Goal: Information Seeking & Learning: Learn about a topic

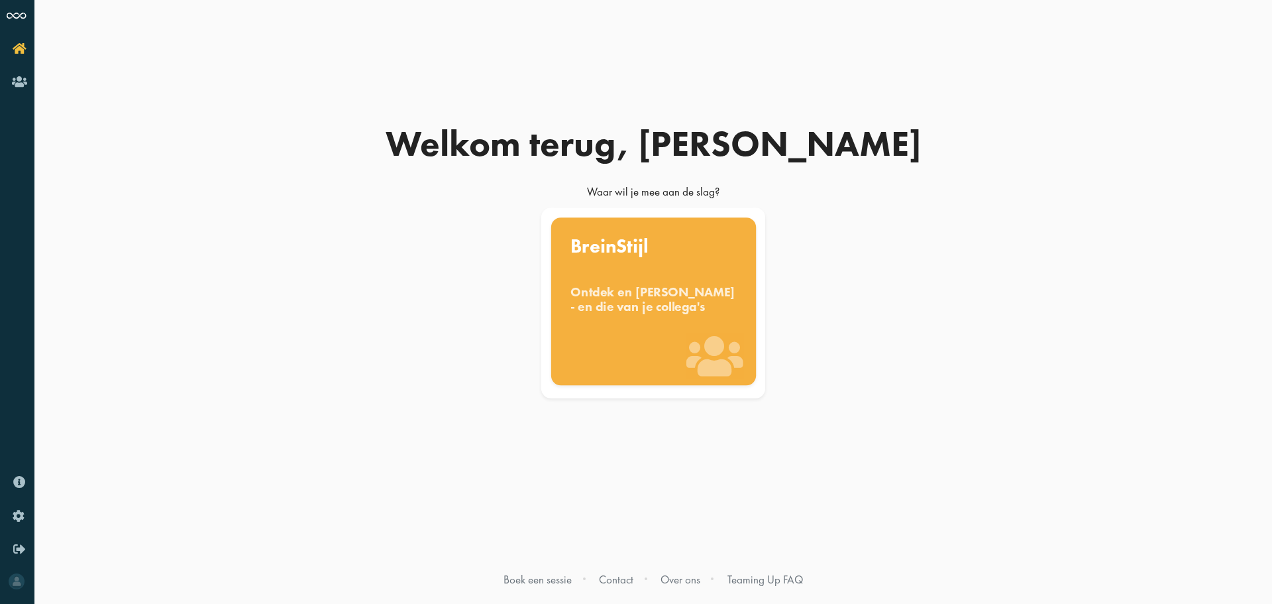
click at [648, 313] on div "Ontdek en [PERSON_NAME] - en die van je collega's" at bounding box center [654, 298] width 166 height 29
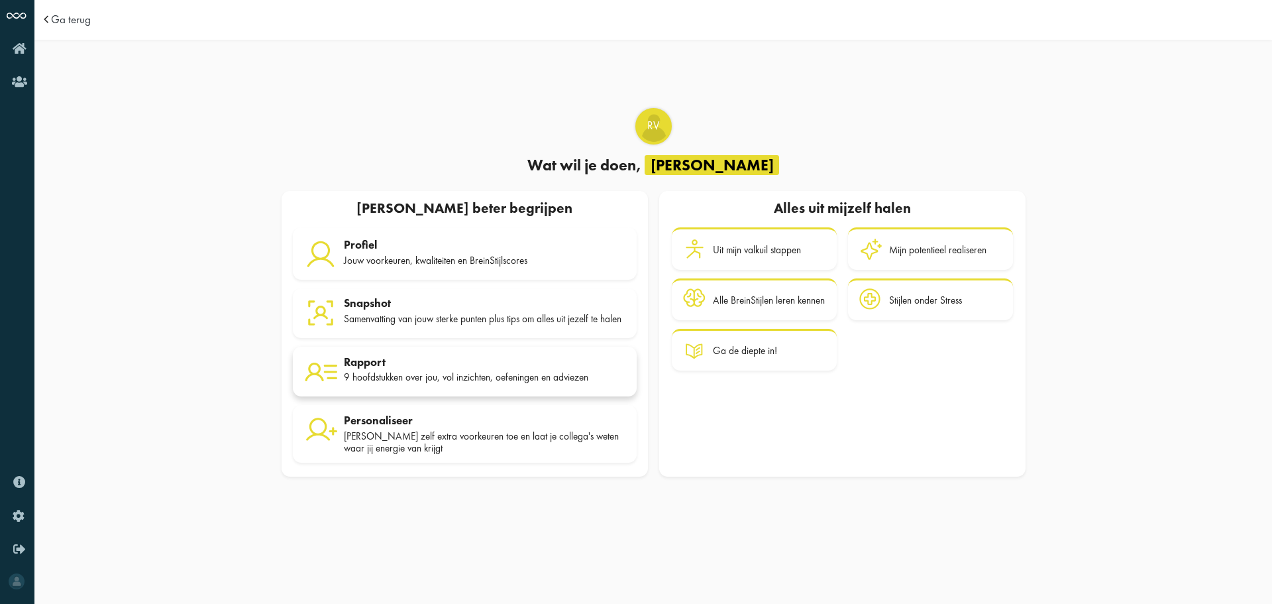
click at [424, 382] on div "9 hoofdstukken over jou, vol inzichten, oefeningen en adviezen" at bounding box center [485, 377] width 282 height 12
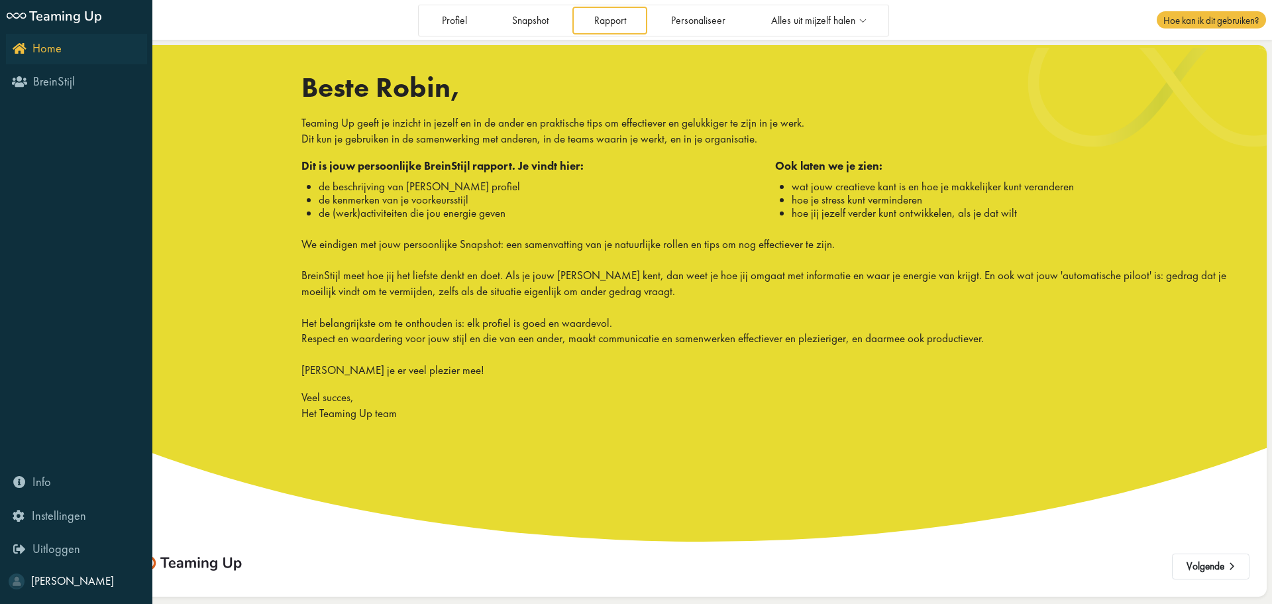
click at [36, 45] on span "Home" at bounding box center [46, 48] width 29 height 16
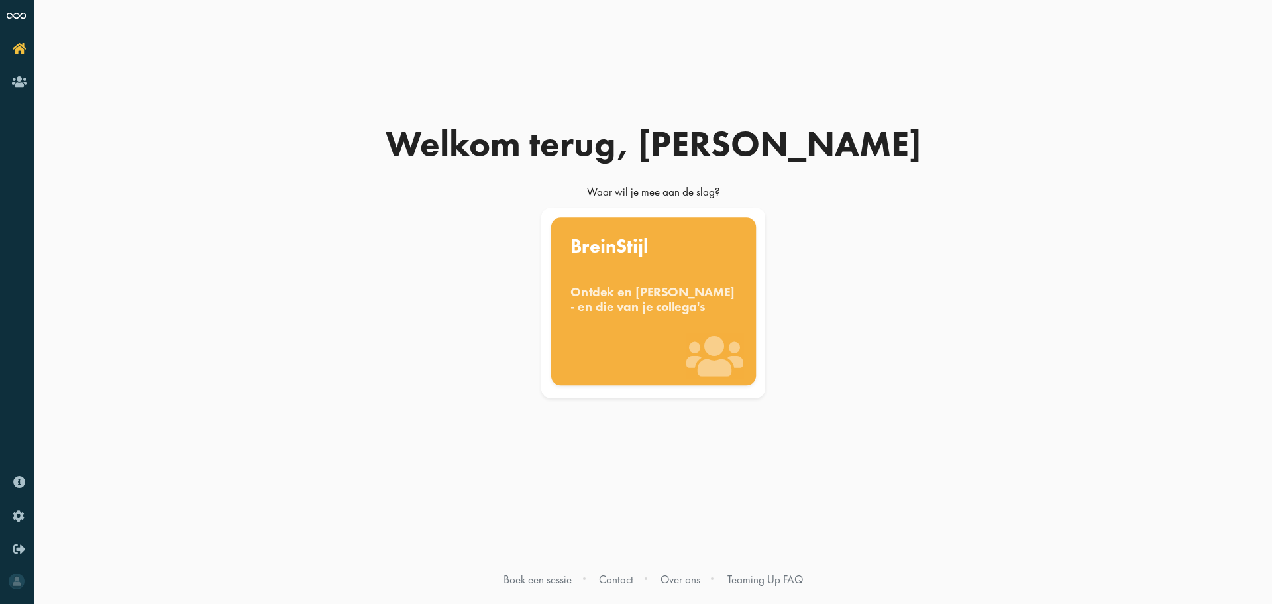
click at [636, 299] on div "Ontdek en [PERSON_NAME] - en die van je collega's" at bounding box center [654, 298] width 166 height 29
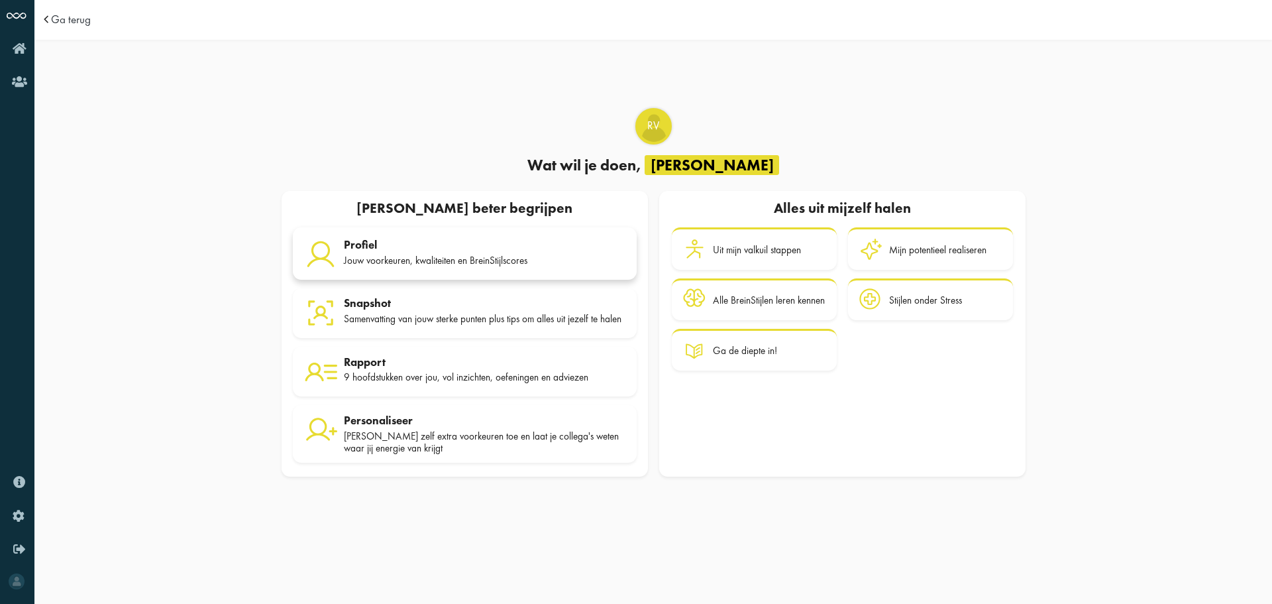
click at [480, 264] on div "Profiel Jouw voorkeuren, kwaliteiten en BreinStijlscores" at bounding box center [485, 254] width 282 height 33
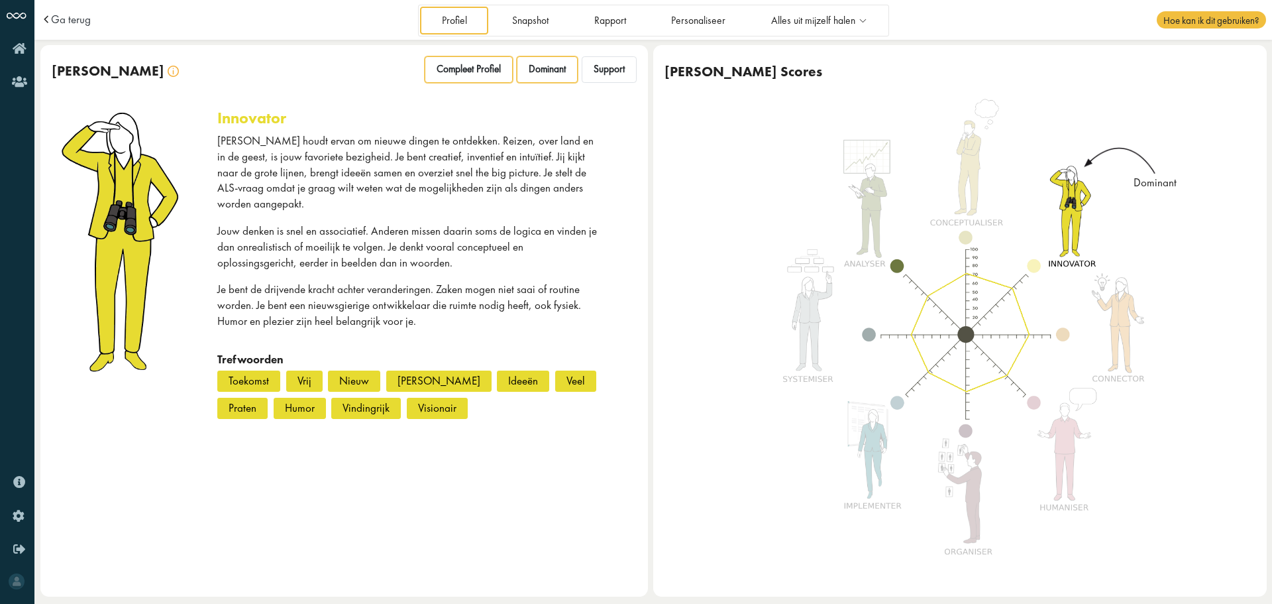
click at [476, 77] on div "Compleet Profiel" at bounding box center [469, 69] width 88 height 27
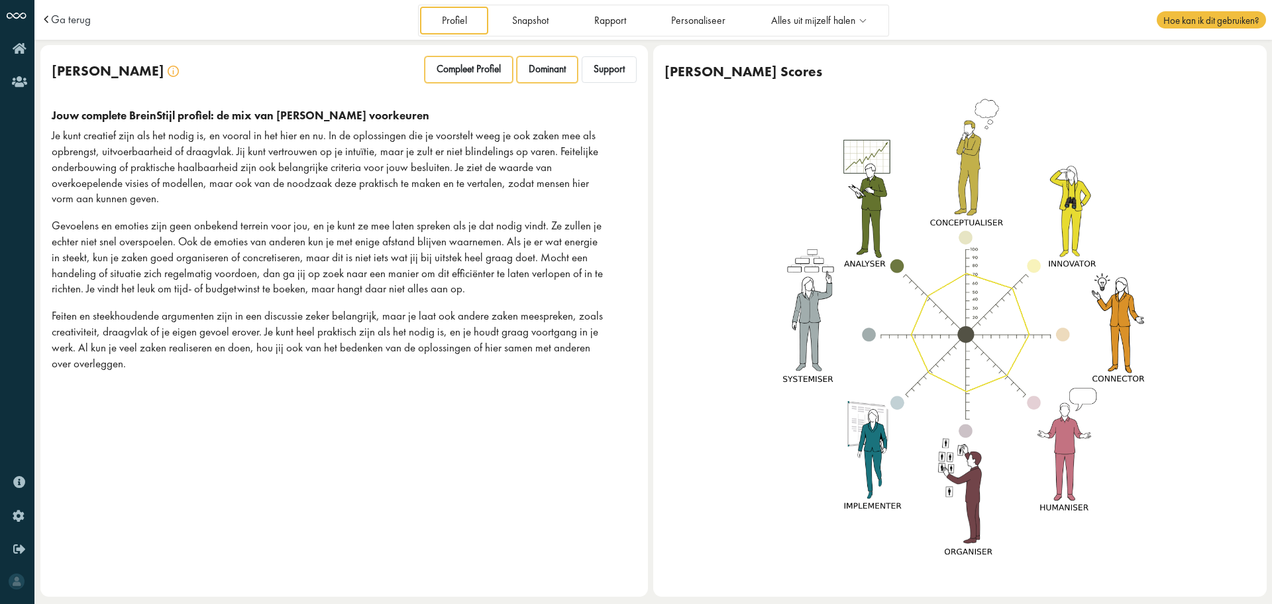
click at [530, 74] on span "Dominant" at bounding box center [547, 69] width 37 height 13
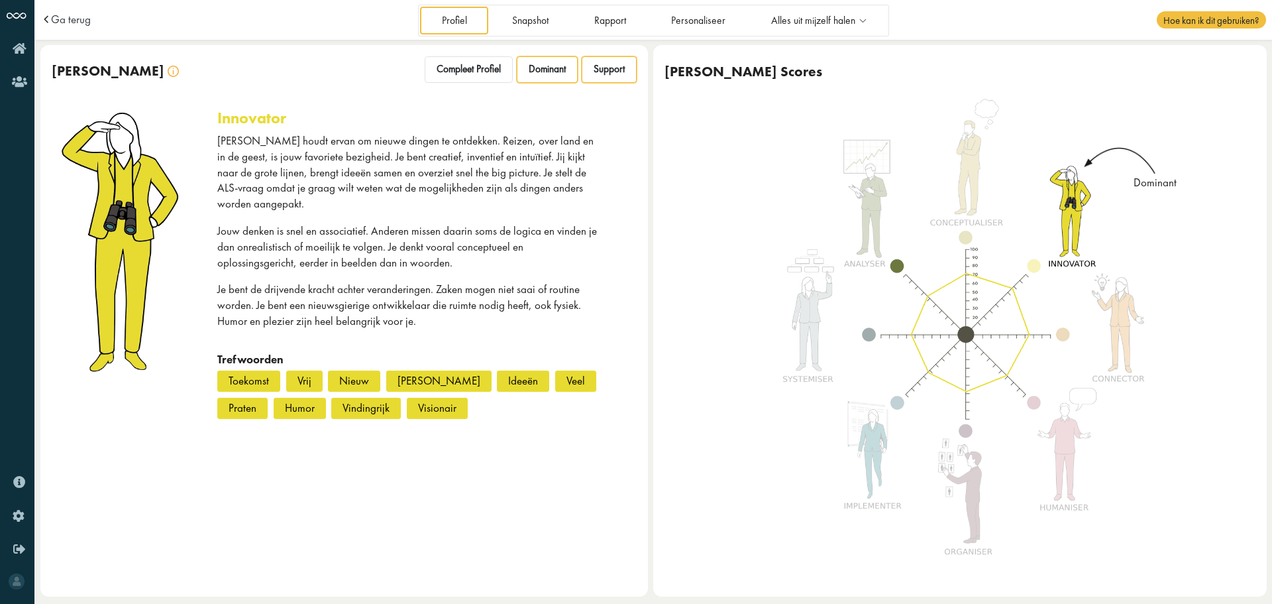
click at [624, 68] on span "Support" at bounding box center [609, 69] width 31 height 13
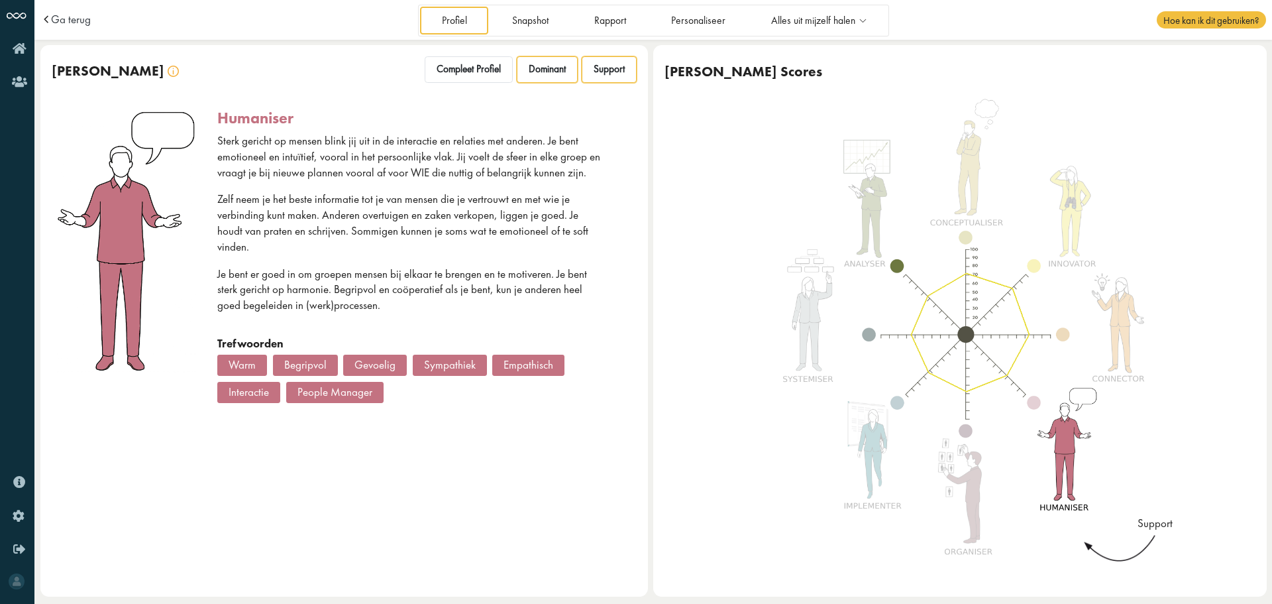
click at [551, 76] on span "Dominant" at bounding box center [547, 69] width 37 height 13
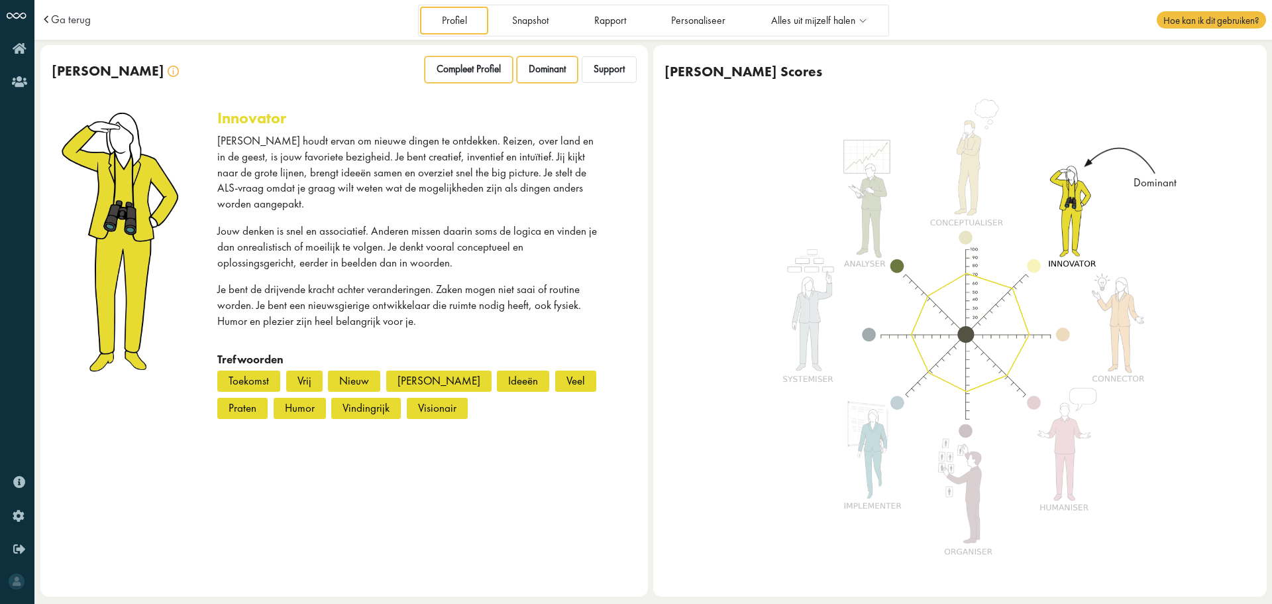
click at [489, 66] on span "Compleet Profiel" at bounding box center [469, 69] width 64 height 13
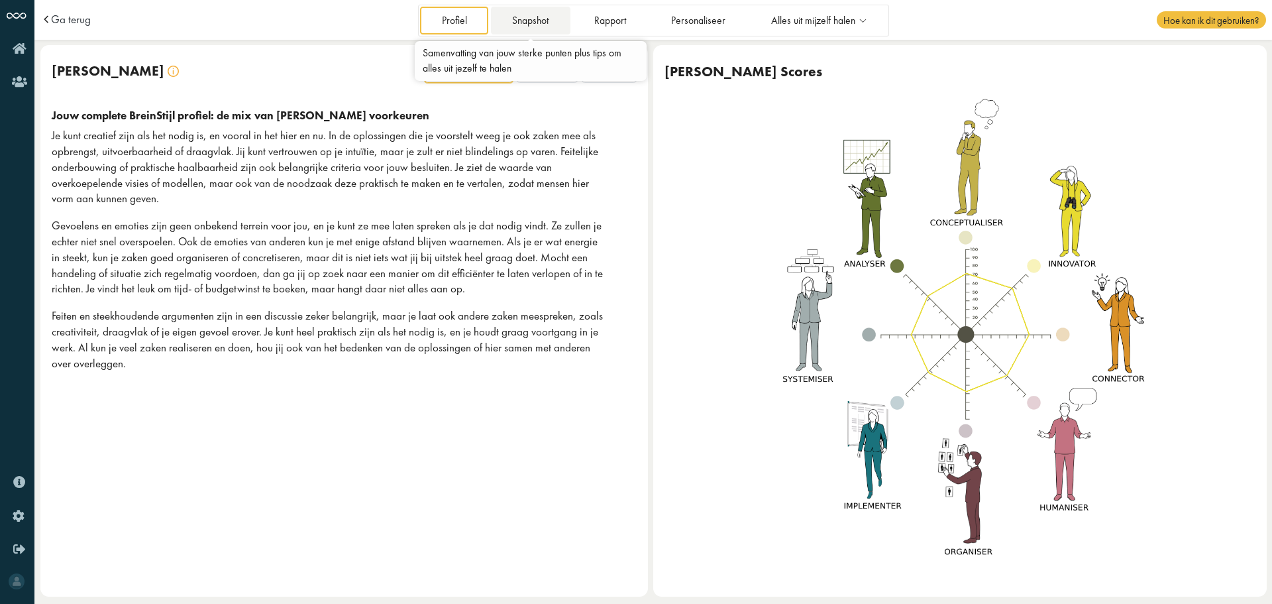
click at [540, 23] on link "Snapshot" at bounding box center [531, 20] width 80 height 27
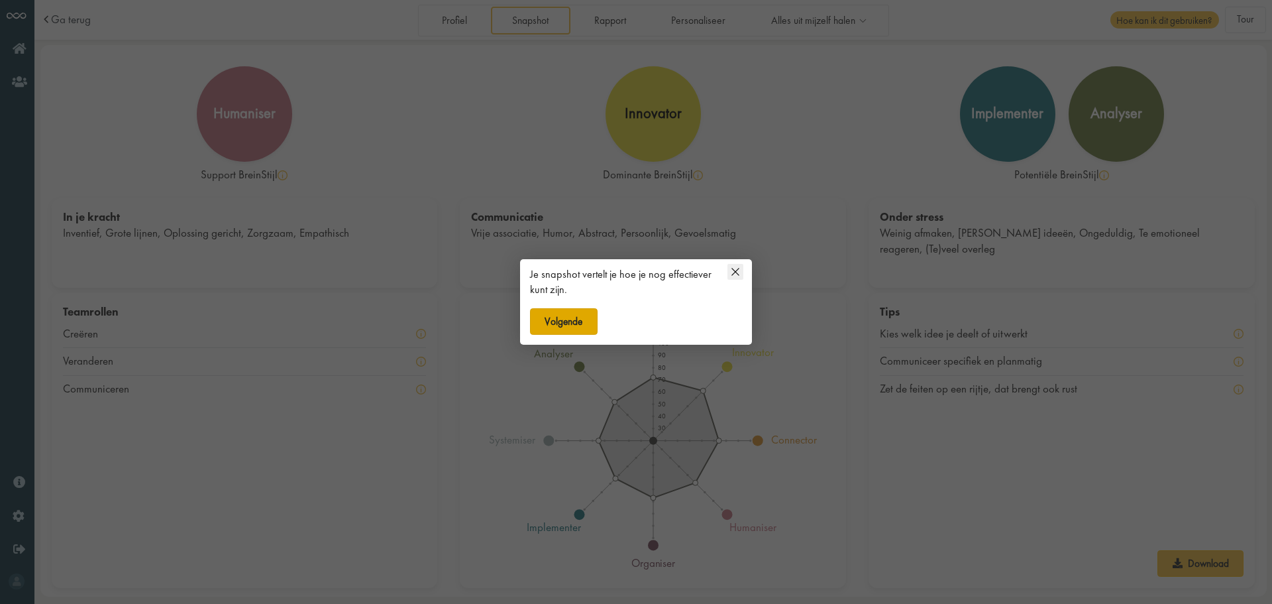
click at [568, 326] on button "Volgende" at bounding box center [564, 321] width 68 height 27
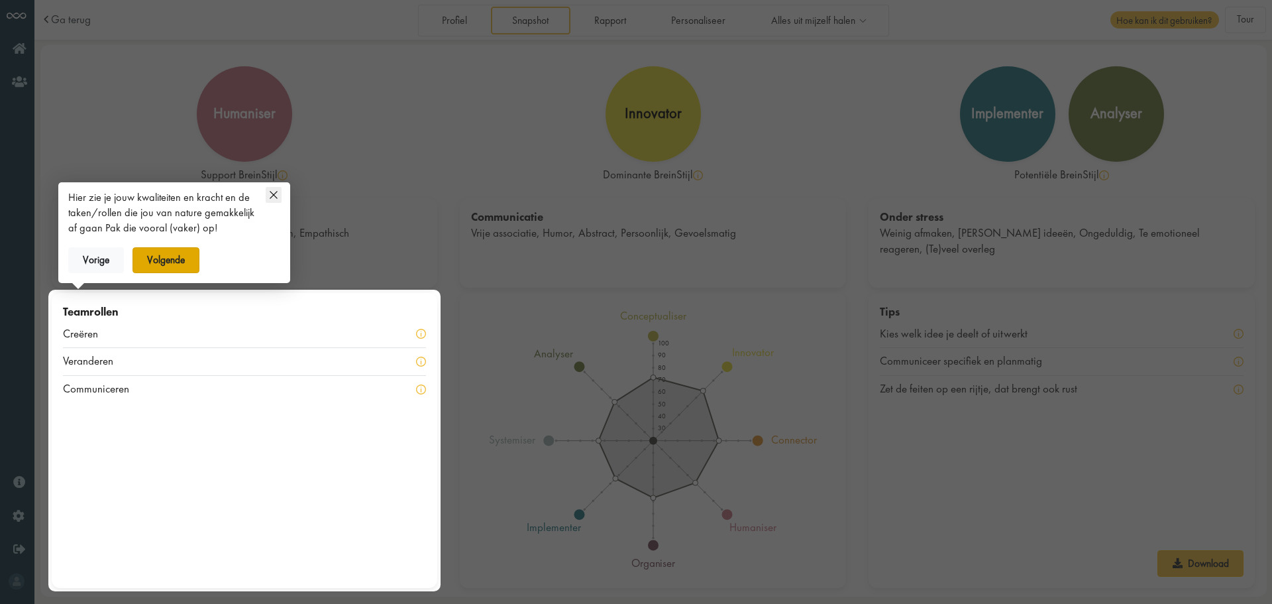
click at [162, 256] on button "Volgende" at bounding box center [167, 260] width 68 height 27
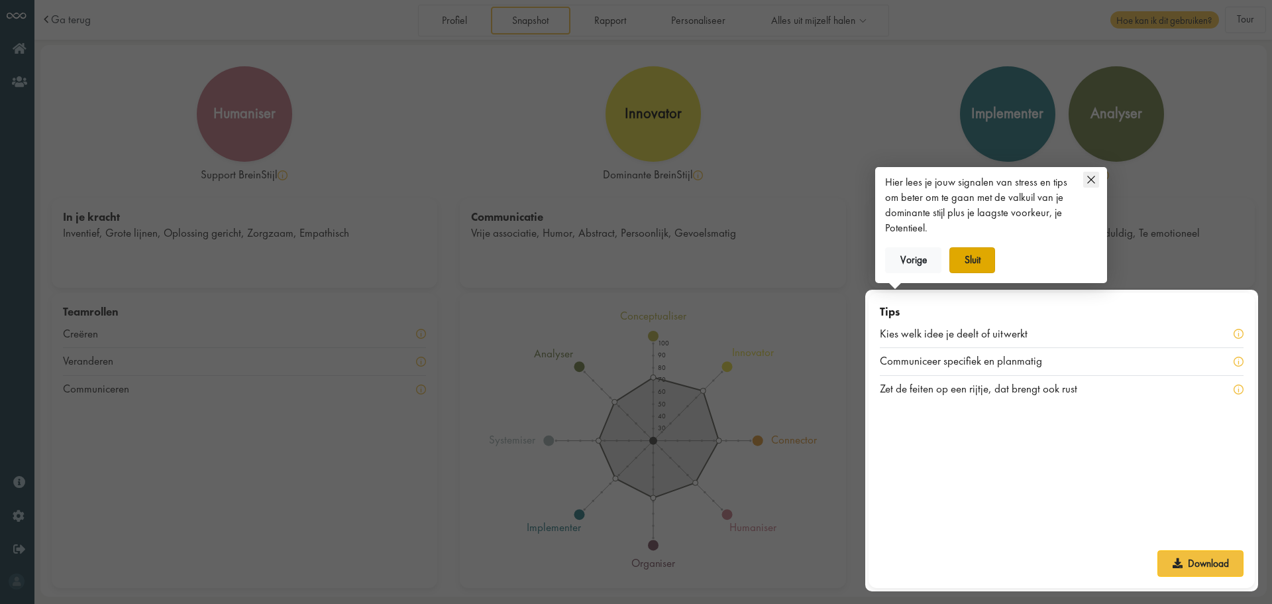
click at [968, 262] on button "Sluit" at bounding box center [973, 260] width 46 height 27
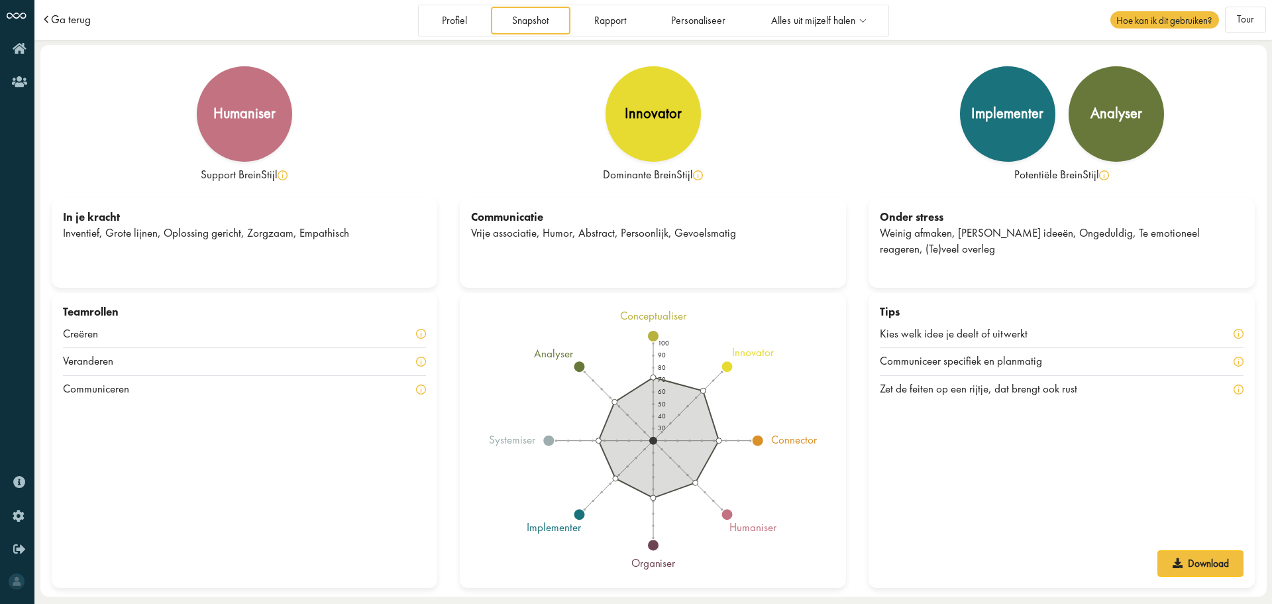
click at [64, 14] on span "Ga terug" at bounding box center [71, 19] width 40 height 11
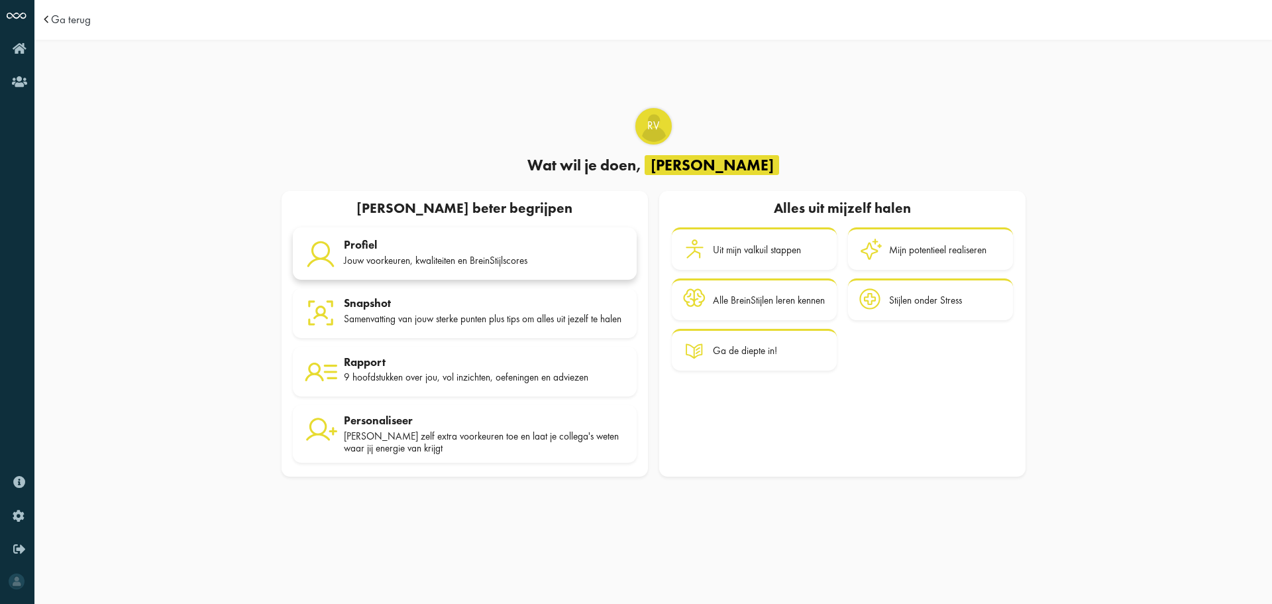
click at [468, 256] on div "Jouw voorkeuren, kwaliteiten en BreinStijlscores" at bounding box center [485, 260] width 282 height 12
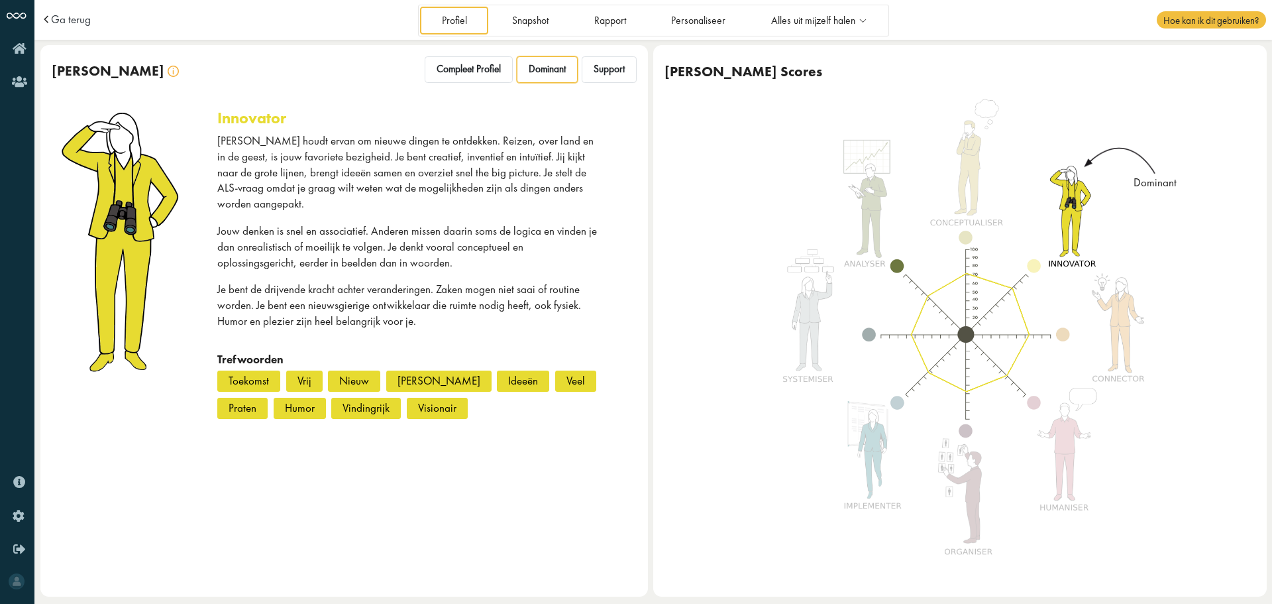
click at [1076, 226] on div at bounding box center [956, 342] width 428 height 439
click at [596, 74] on span "Support" at bounding box center [609, 69] width 31 height 13
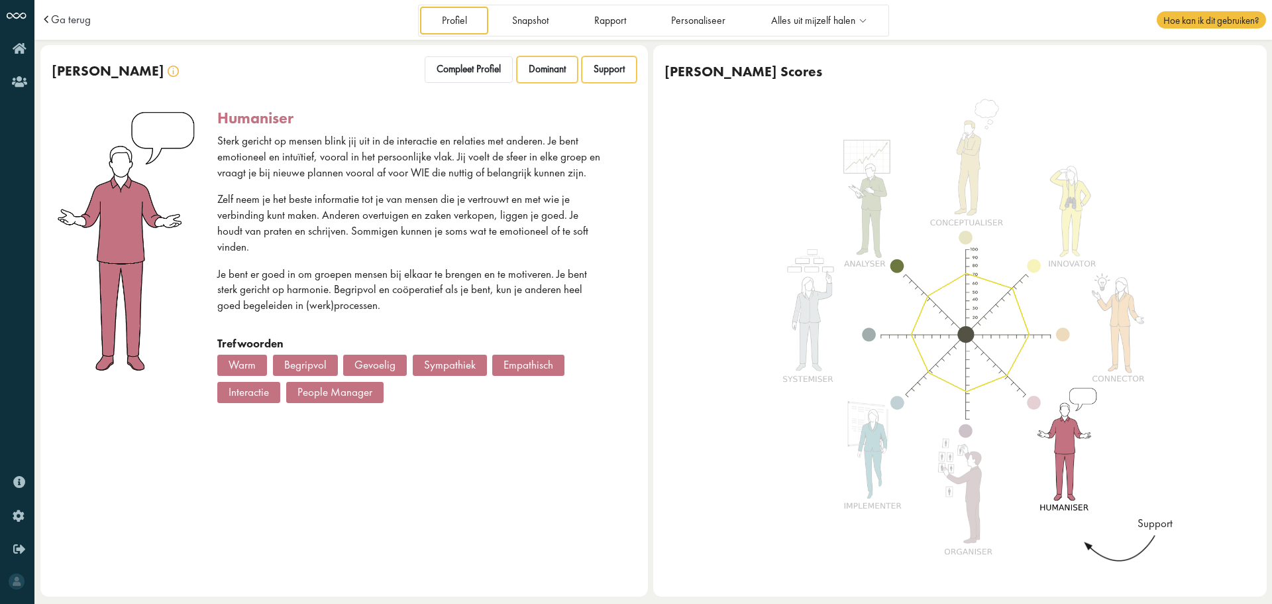
click at [545, 76] on div "Dominant" at bounding box center [547, 69] width 61 height 27
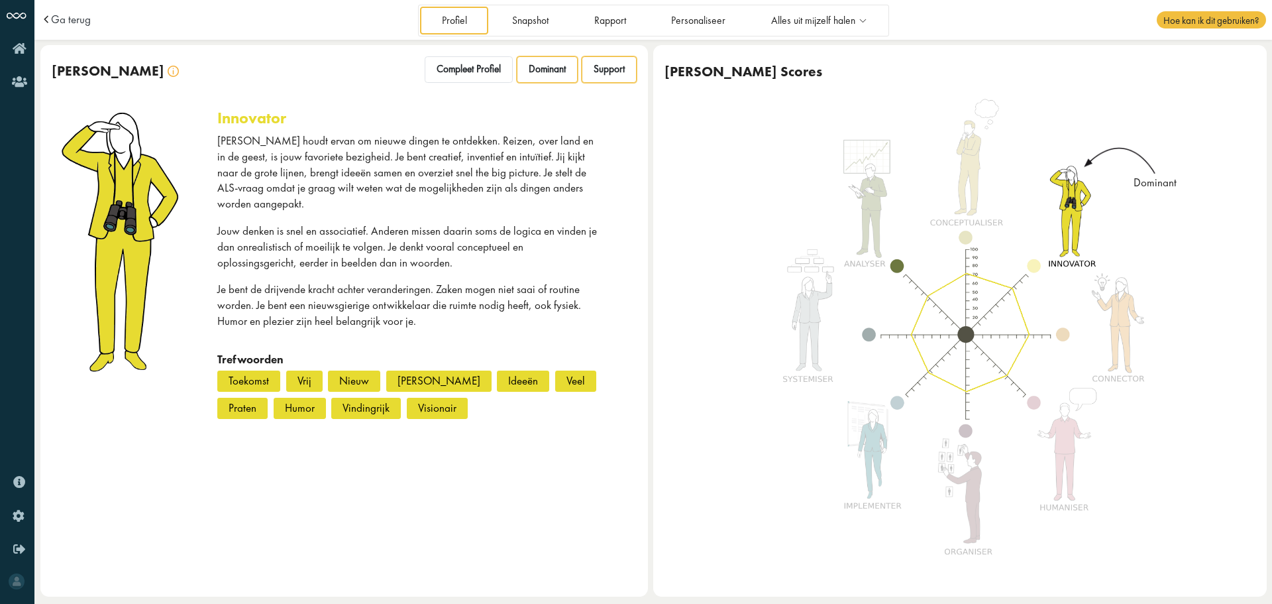
click at [613, 82] on div "Support" at bounding box center [609, 69] width 55 height 27
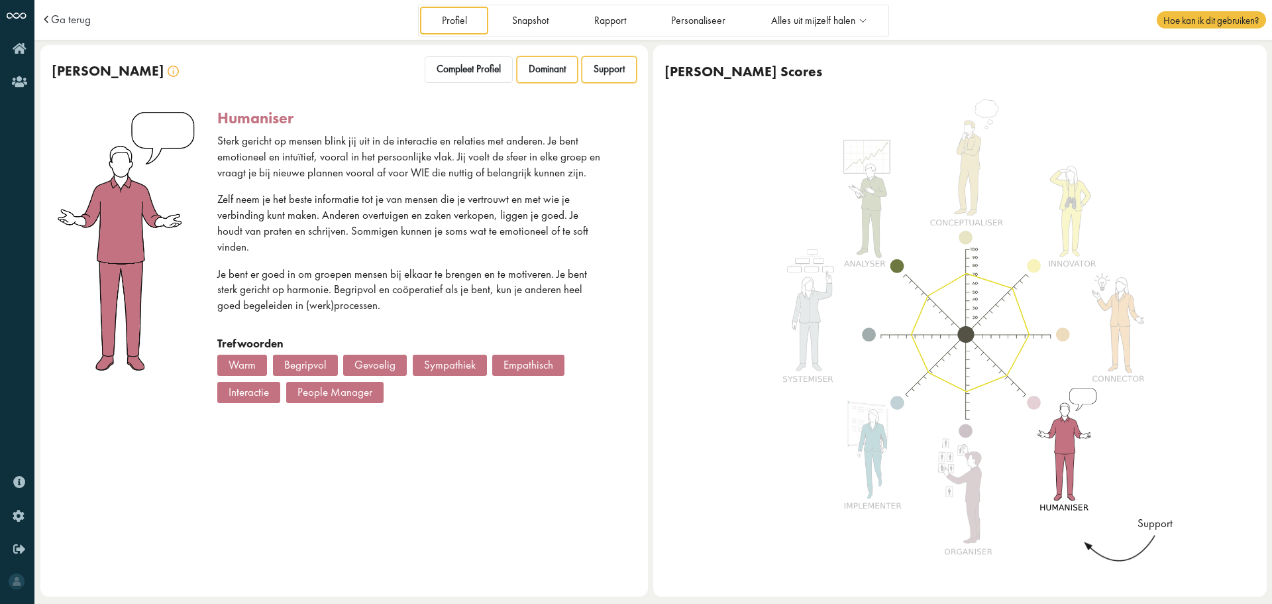
click at [564, 68] on span "Dominant" at bounding box center [547, 69] width 37 height 13
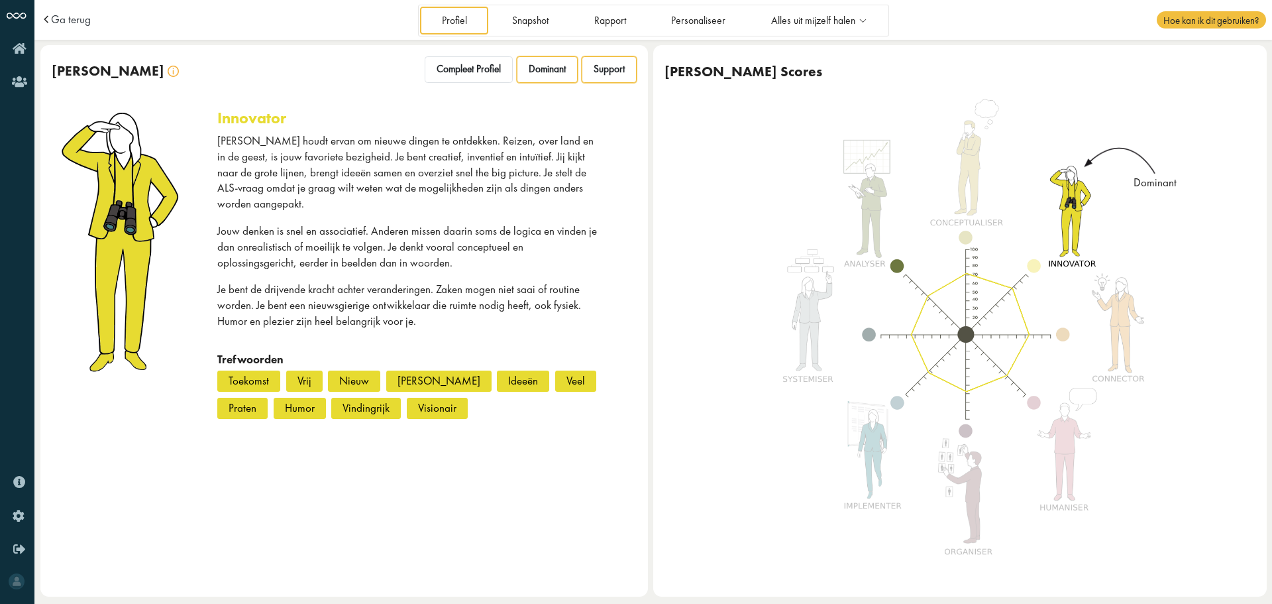
click at [615, 76] on span "Support" at bounding box center [609, 69] width 31 height 13
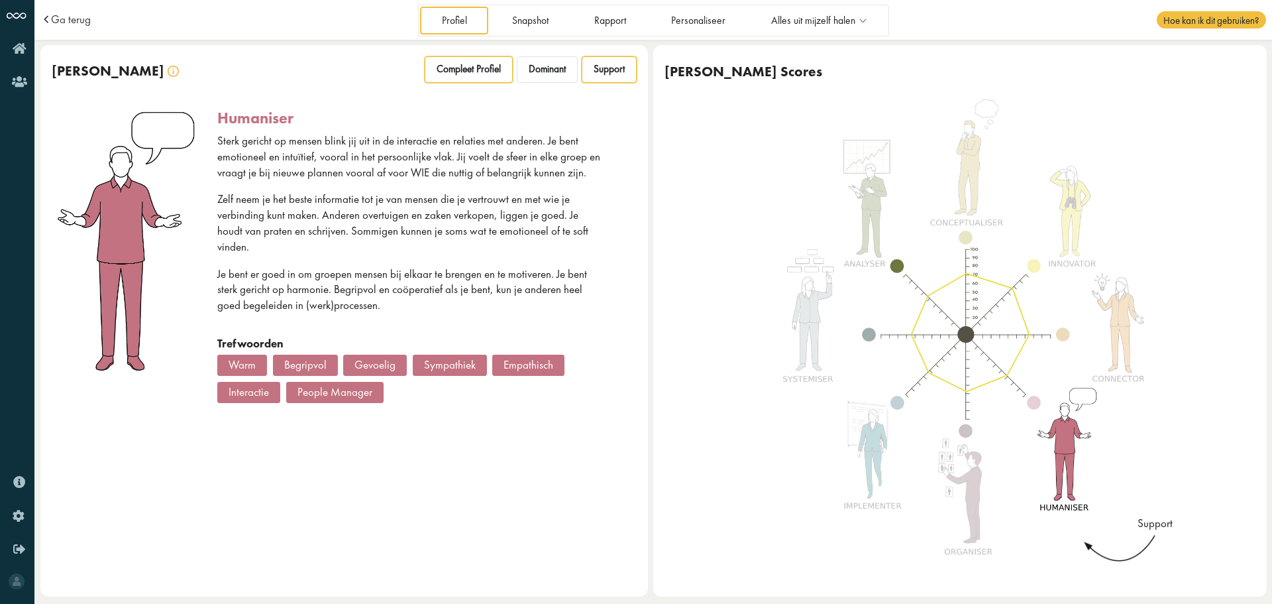
click at [476, 72] on span "Compleet Profiel" at bounding box center [469, 69] width 64 height 13
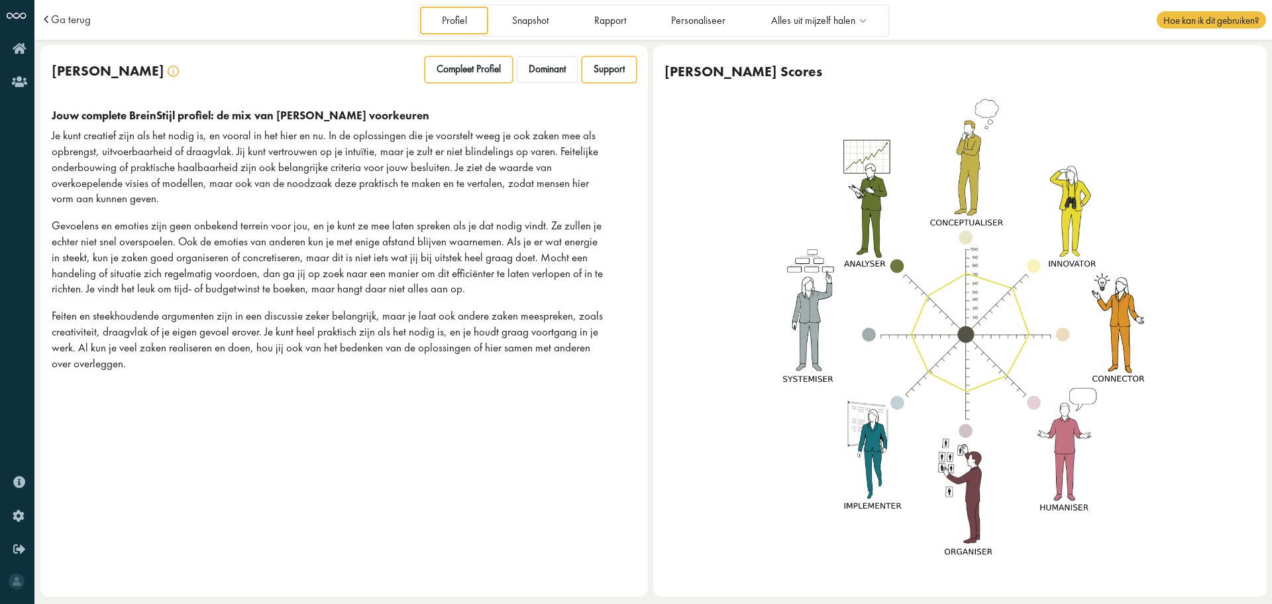
click at [616, 69] on span "Support" at bounding box center [609, 69] width 31 height 13
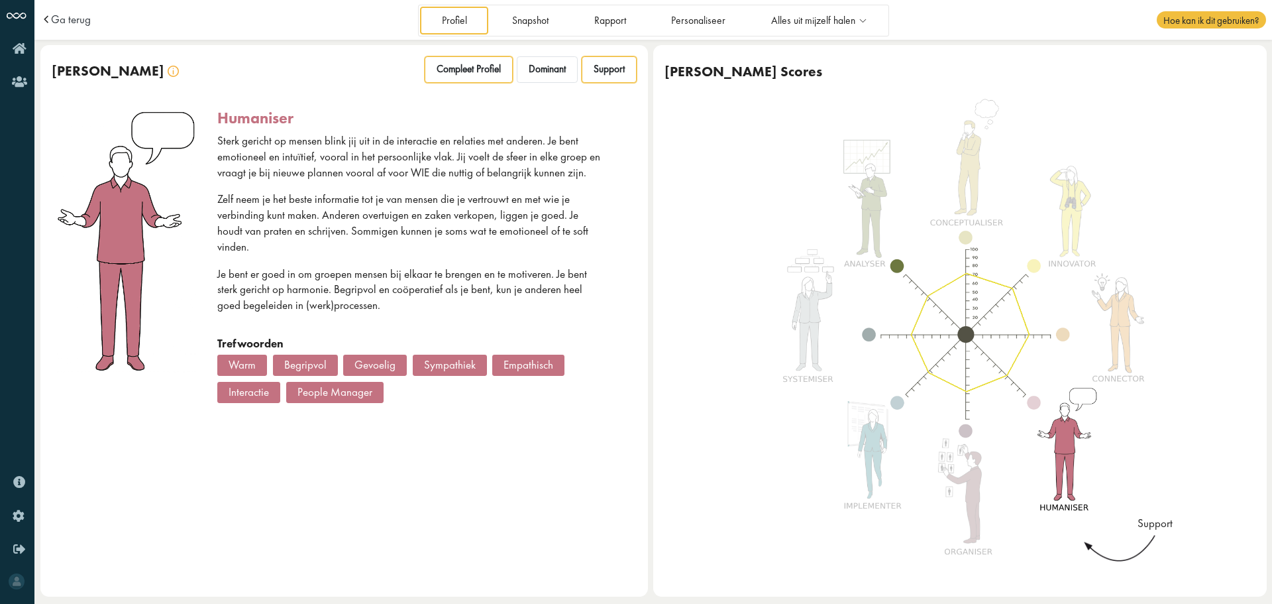
click at [455, 69] on span "Compleet Profiel" at bounding box center [469, 69] width 64 height 13
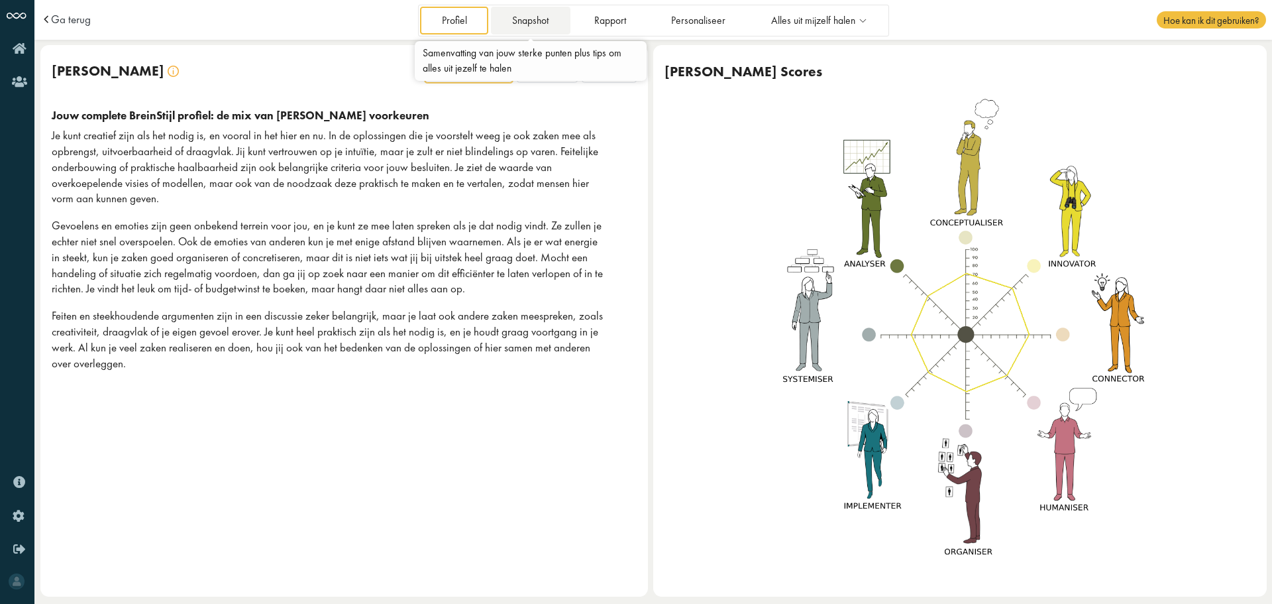
click at [537, 19] on link "Snapshot" at bounding box center [531, 20] width 80 height 27
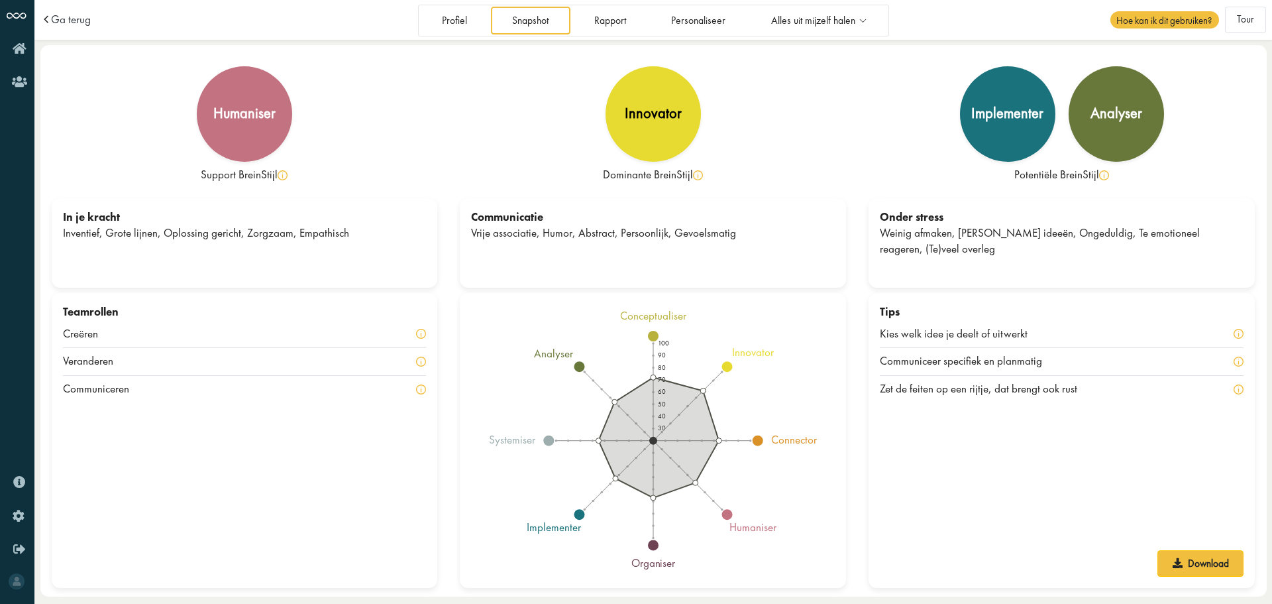
drag, startPoint x: 660, startPoint y: 153, endPoint x: 625, endPoint y: 193, distance: 53.1
click at [624, 194] on div "innovator Dominante BreinStijl" at bounding box center [653, 127] width 409 height 142
click at [1180, 565] on icon at bounding box center [1178, 563] width 10 height 10
